Goal: Transaction & Acquisition: Purchase product/service

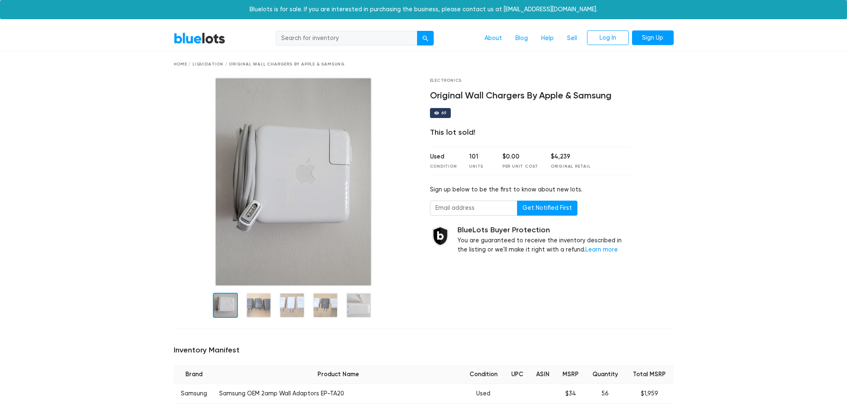
click at [182, 40] on link "BlueLots" at bounding box center [200, 38] width 52 height 12
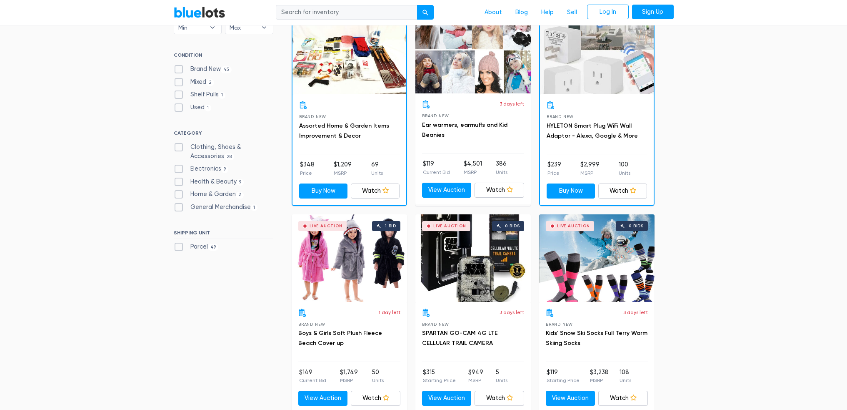
scroll to position [278, 0]
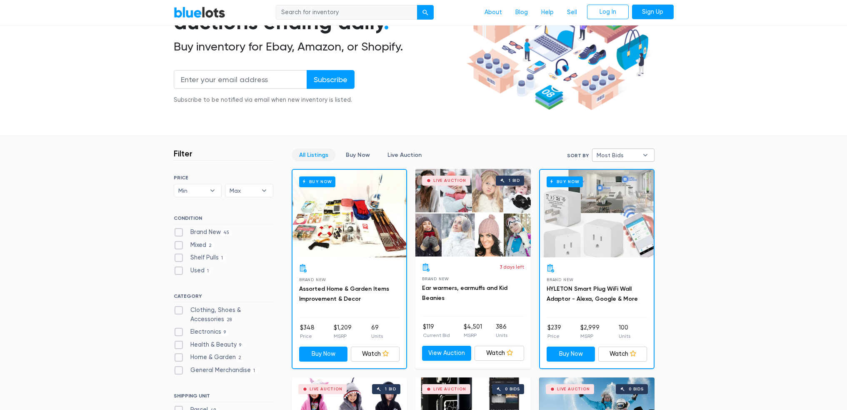
scroll to position [139, 0]
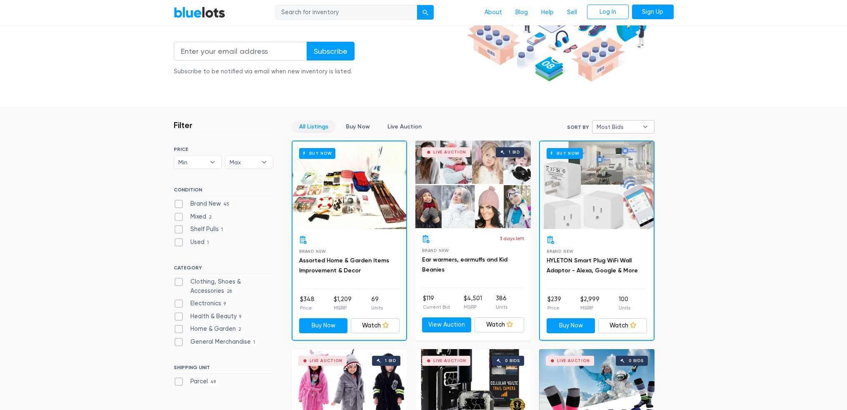
click at [619, 121] on span "Most Bids" at bounding box center [618, 126] width 42 height 12
click at [629, 156] on li "Ending Soonest" at bounding box center [627, 156] width 65 height 13
select select "ending_soonest"
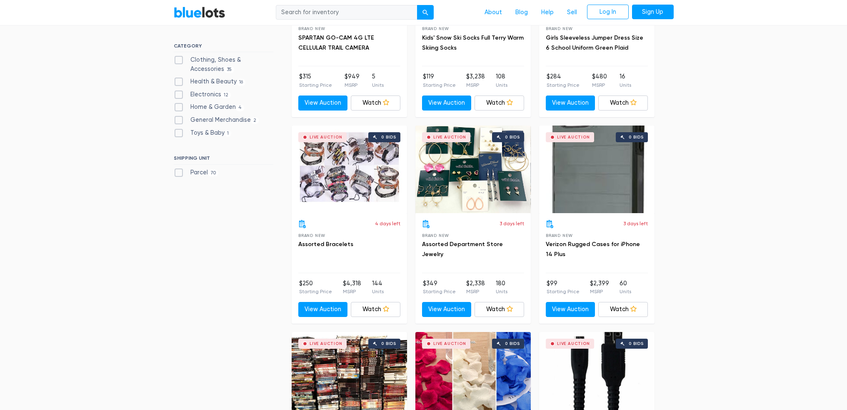
scroll to position [363, 0]
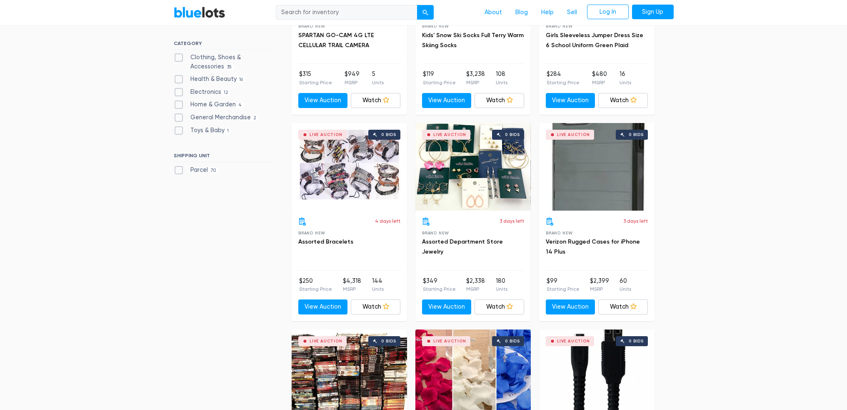
click at [339, 184] on div "Live Auction 0 bids" at bounding box center [349, 166] width 115 height 87
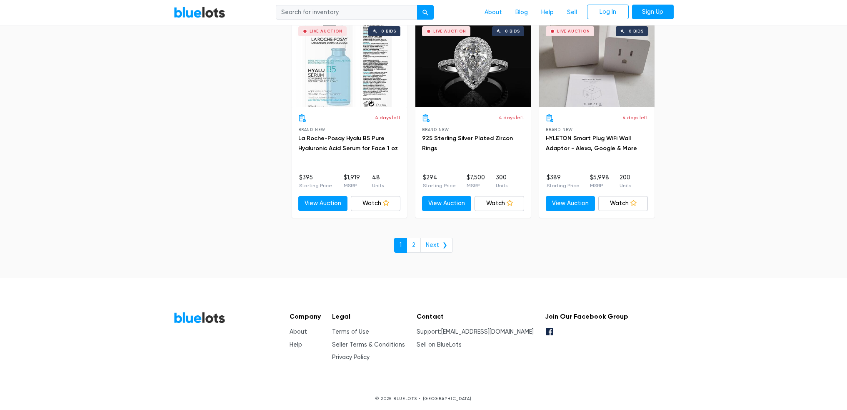
scroll to position [3162, 0]
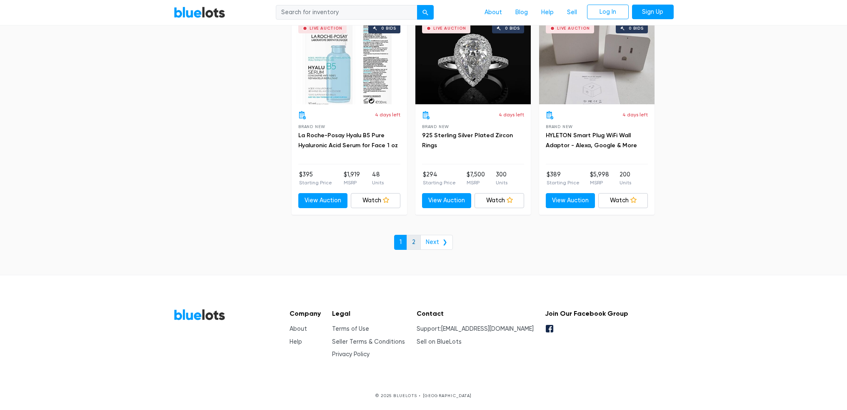
click at [413, 241] on link "2" at bounding box center [414, 242] width 14 height 15
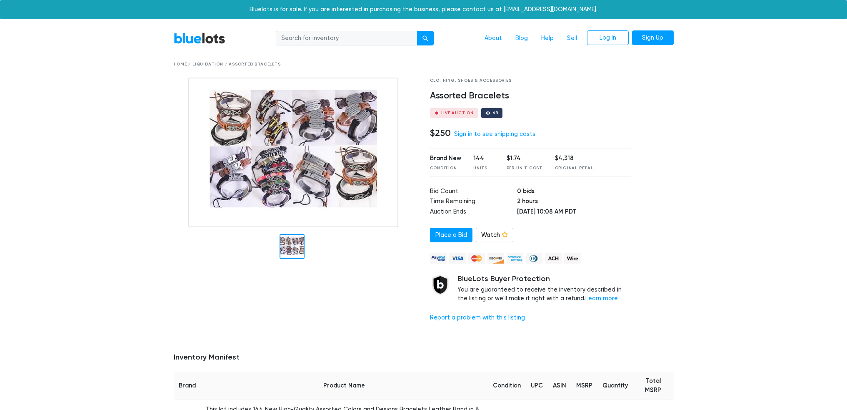
click at [325, 137] on img at bounding box center [293, 152] width 210 height 150
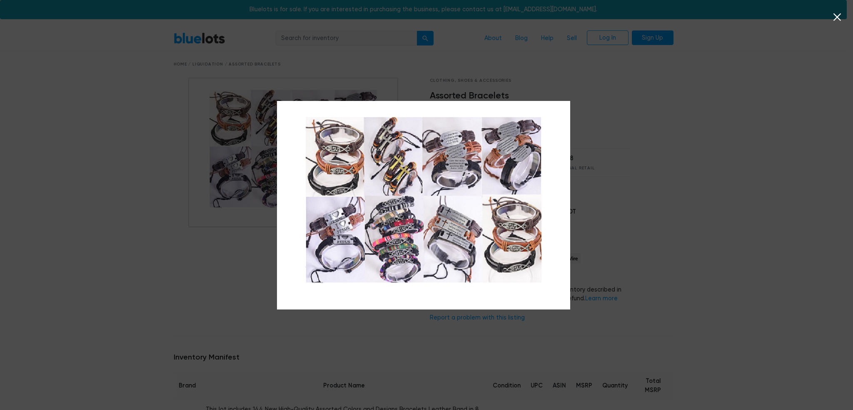
click at [839, 16] on icon at bounding box center [837, 16] width 7 height 7
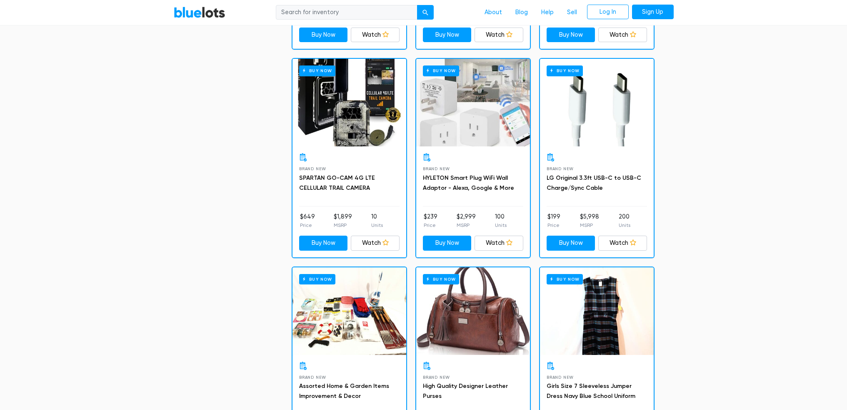
scroll to position [1250, 0]
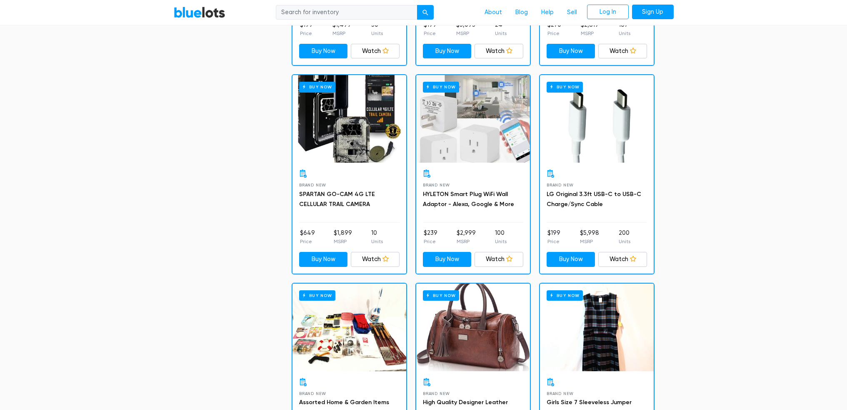
click at [488, 165] on div "Brand New HYLETON Smart Plug WiFi Wall Adaptor - Alexa, Google & More $239 Pric…" at bounding box center [473, 217] width 114 height 110
click at [484, 147] on div "Buy Now" at bounding box center [473, 118] width 114 height 87
